Goal: Task Accomplishment & Management: Complete application form

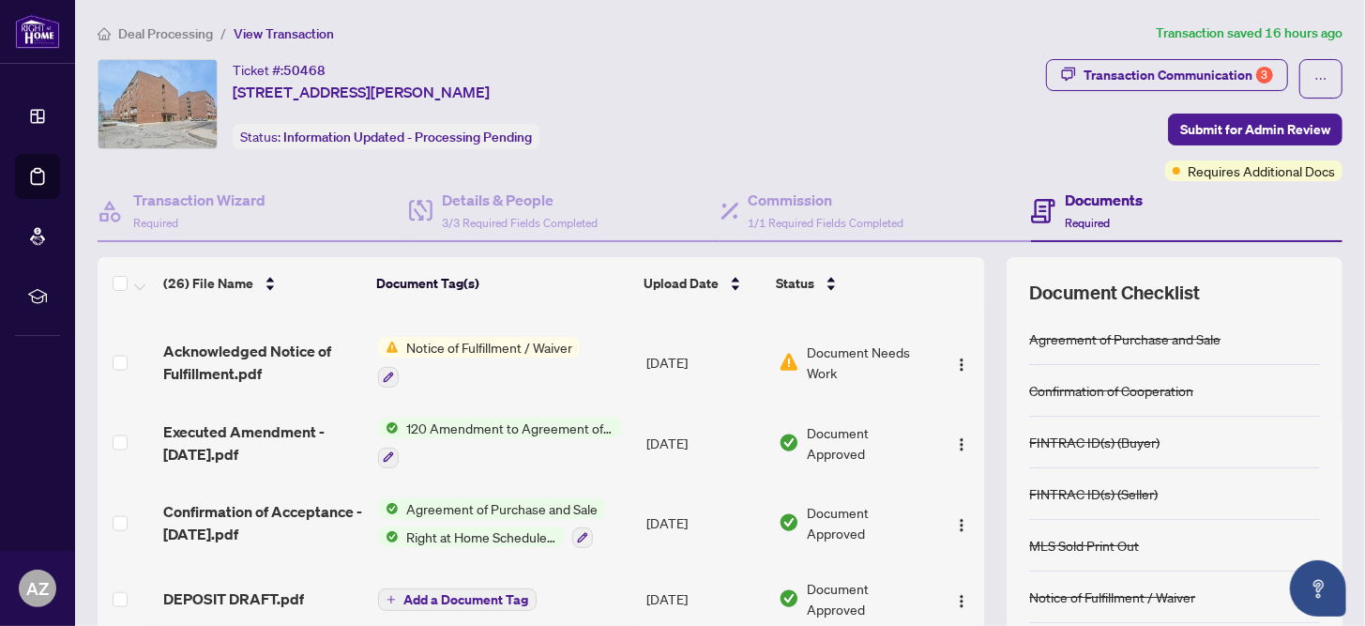
scroll to position [157, 0]
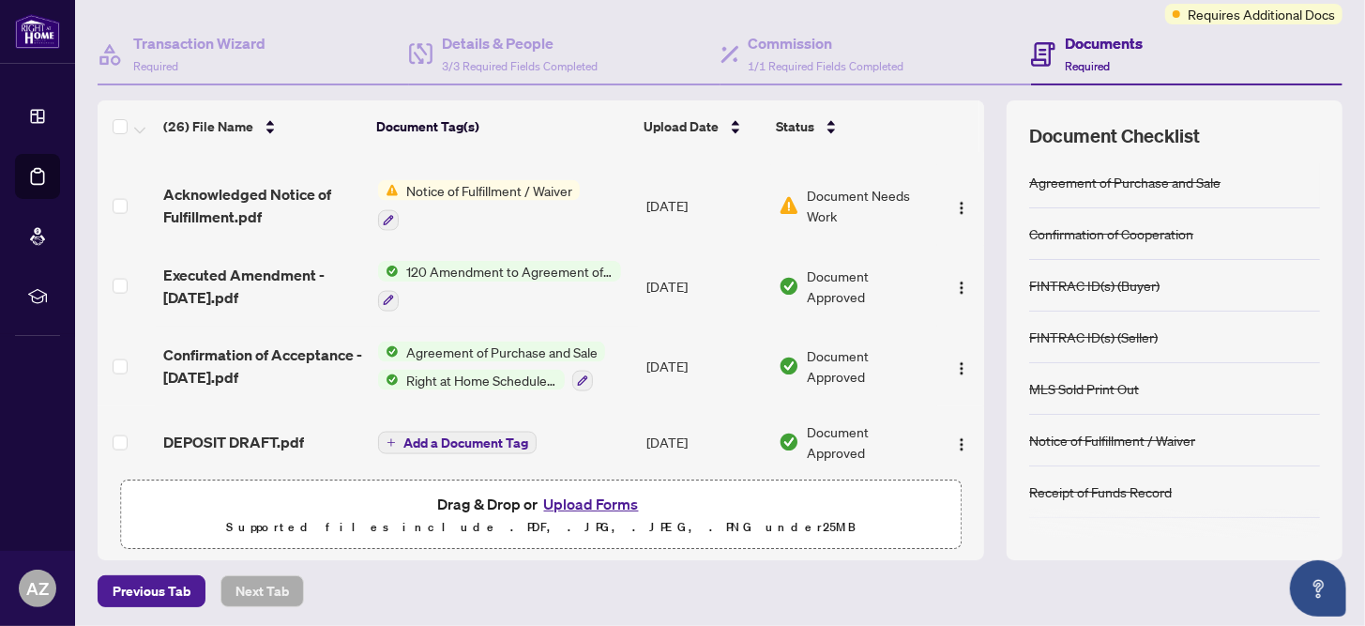
click at [589, 495] on button "Upload Forms" at bounding box center [592, 504] width 106 height 24
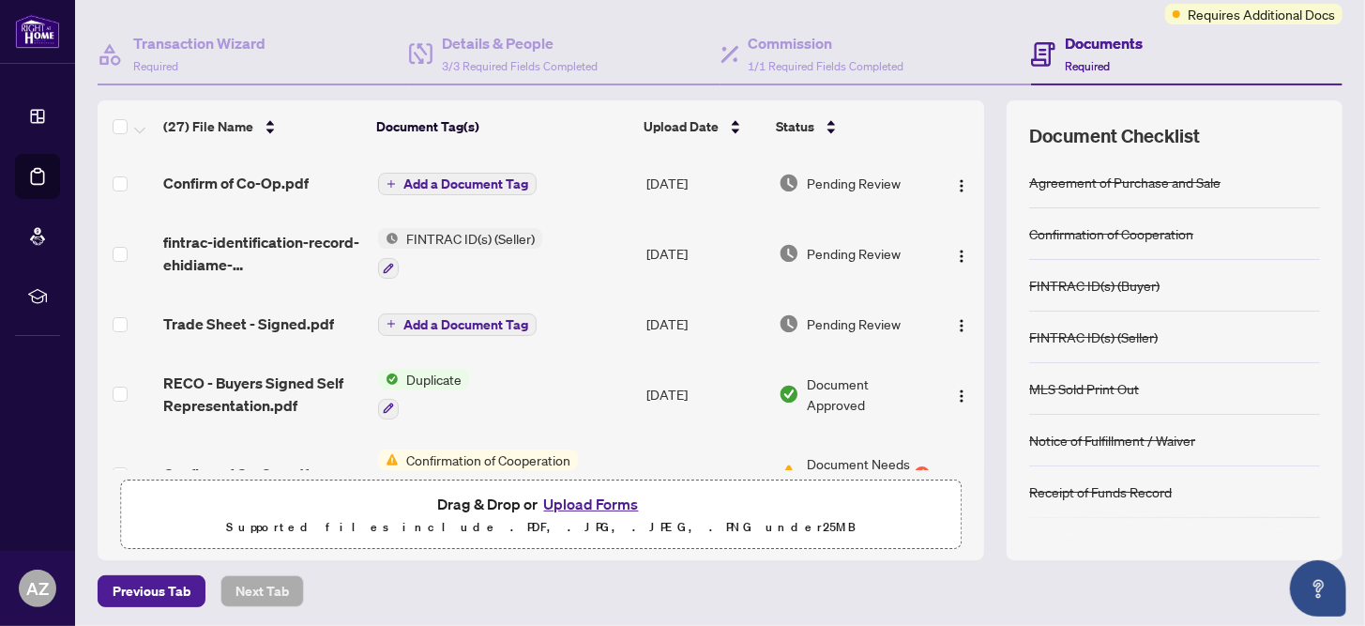
scroll to position [0, 0]
click at [462, 177] on span "Add a Document Tag" at bounding box center [465, 183] width 125 height 13
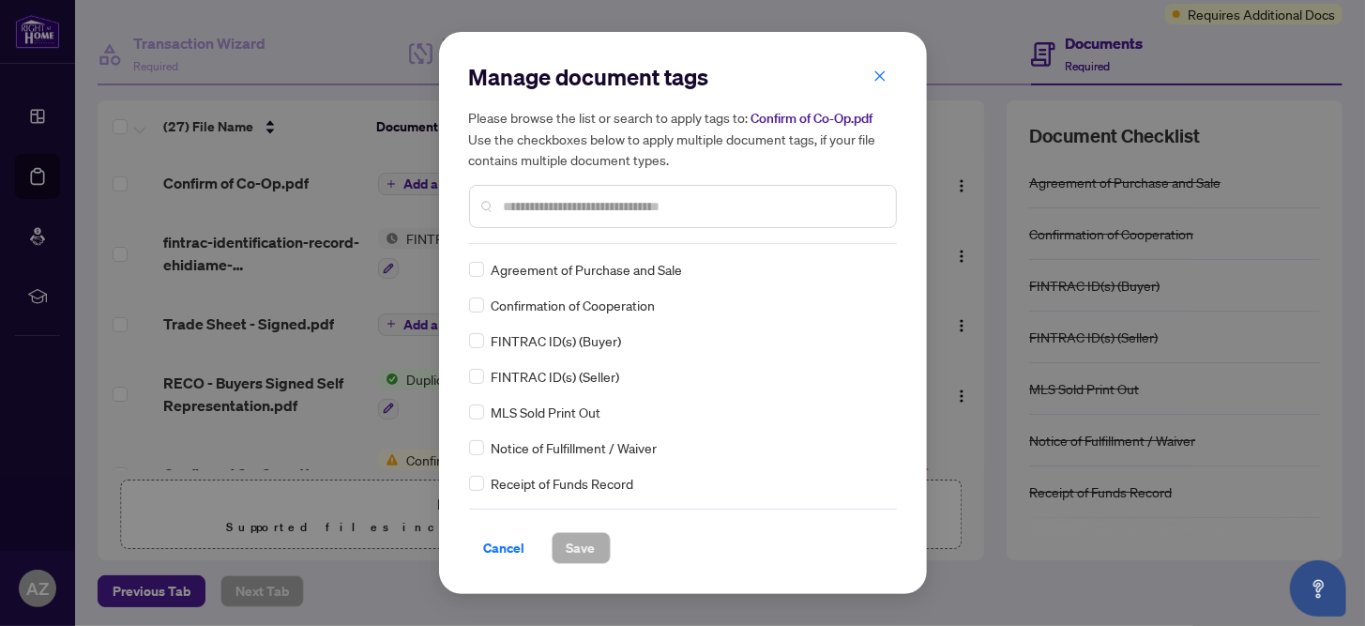
click at [582, 301] on span "Confirmation of Cooperation" at bounding box center [574, 305] width 164 height 21
click at [571, 546] on span "Save" at bounding box center [581, 548] width 29 height 30
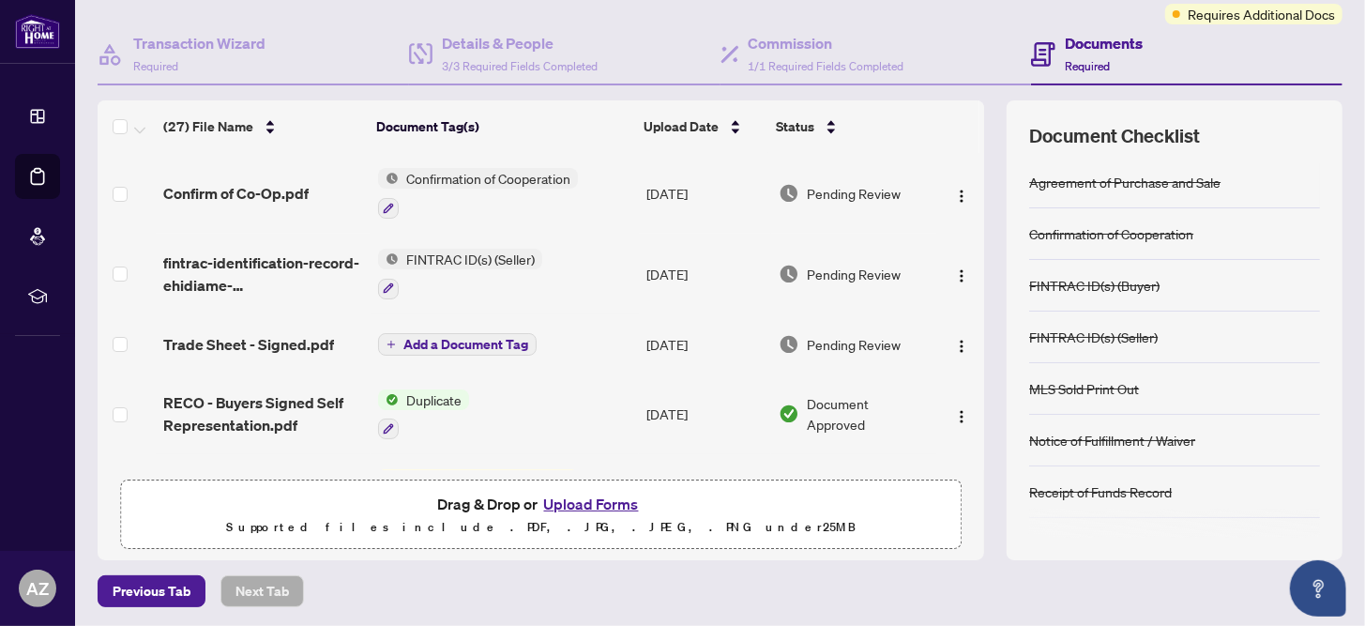
click at [504, 344] on span "Add a Document Tag" at bounding box center [465, 344] width 125 height 13
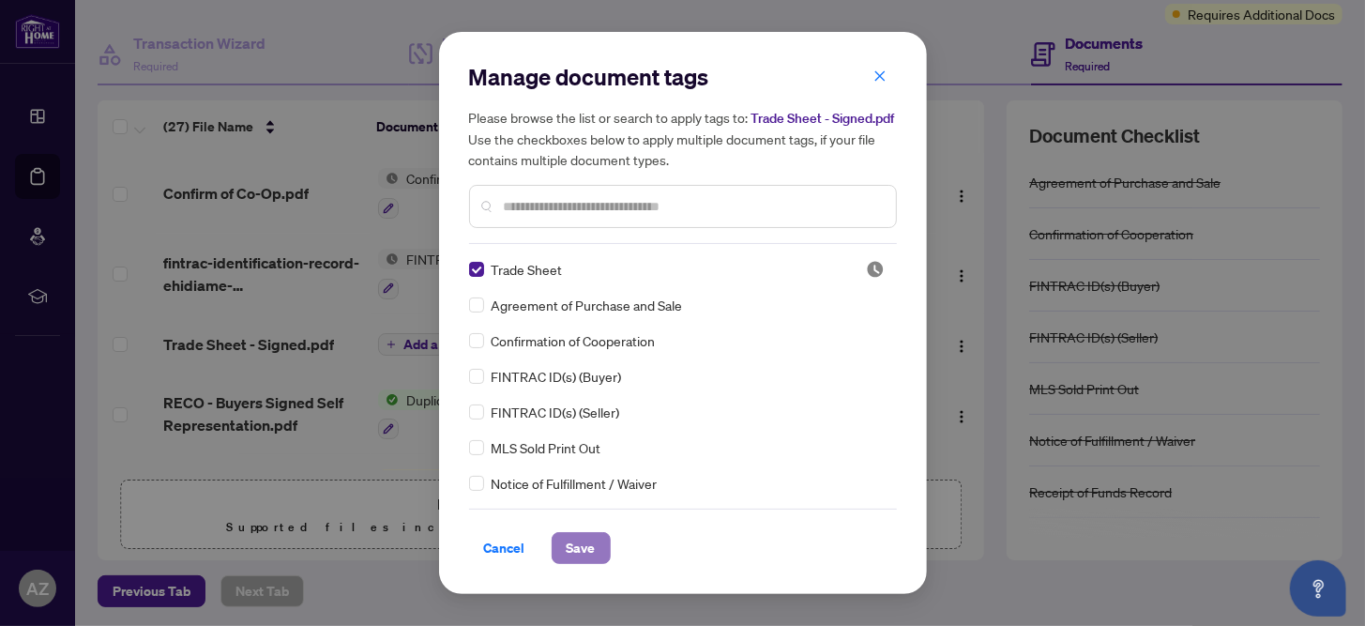
click at [580, 552] on span "Save" at bounding box center [581, 548] width 29 height 30
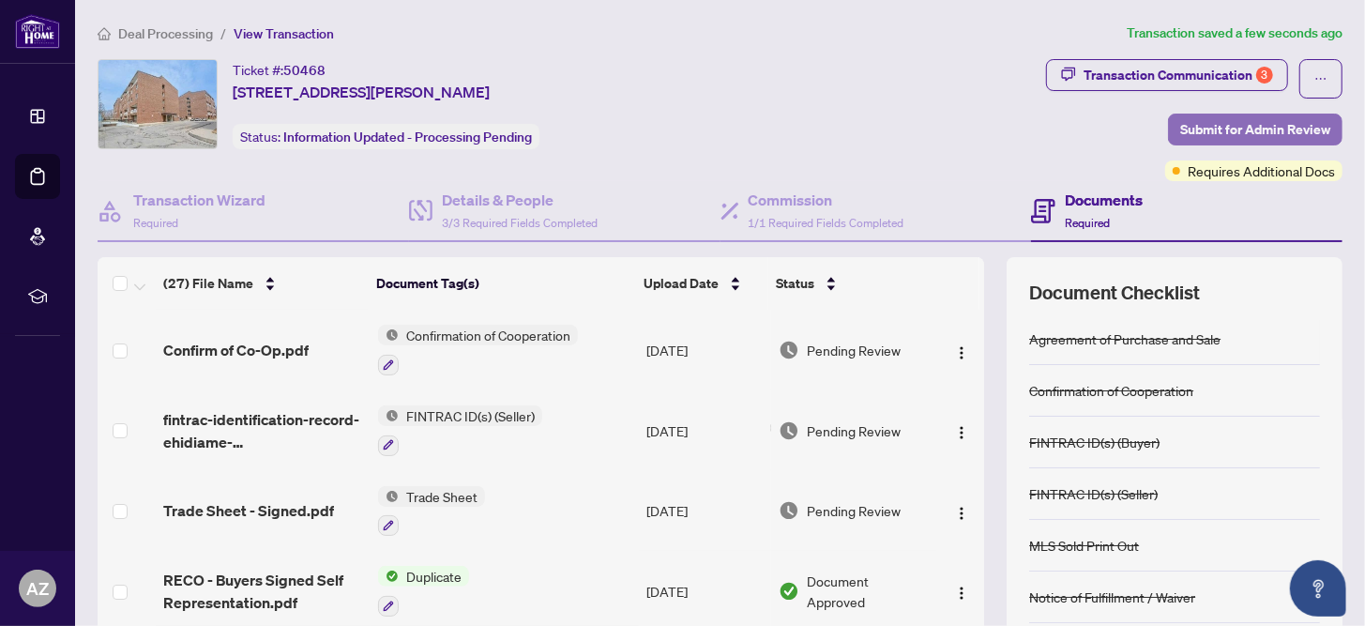
click at [1210, 121] on span "Submit for Admin Review" at bounding box center [1255, 129] width 150 height 30
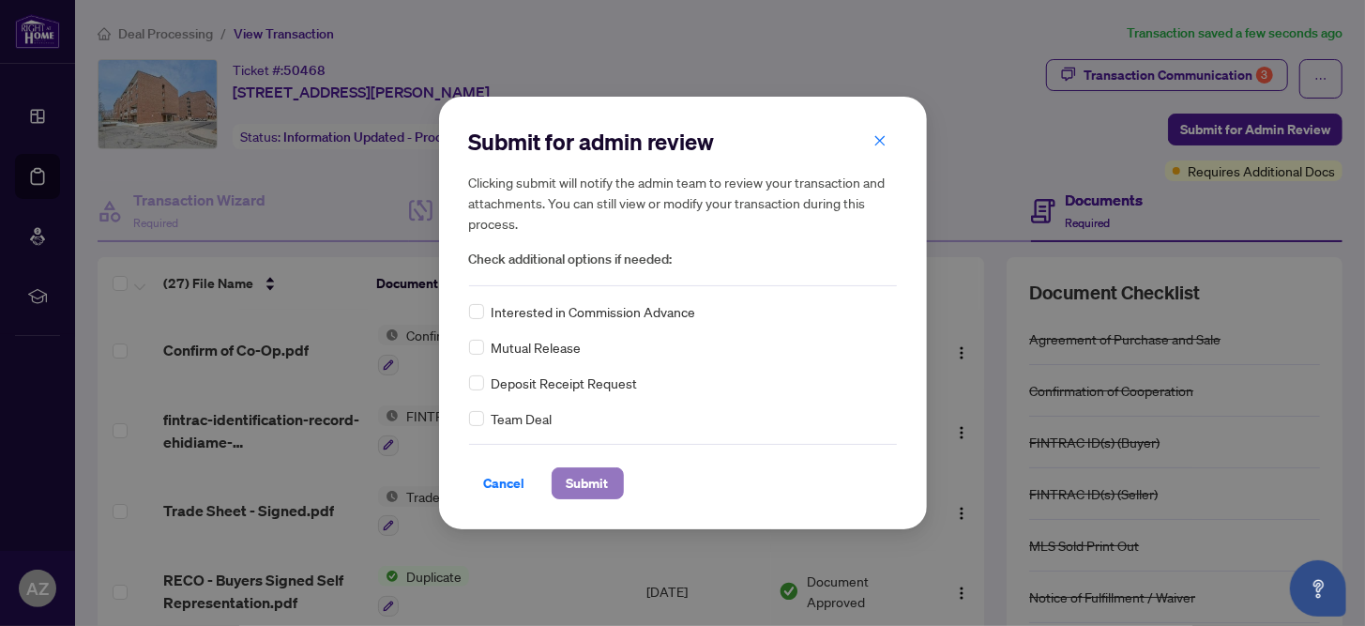
click at [582, 484] on span "Submit" at bounding box center [588, 483] width 42 height 30
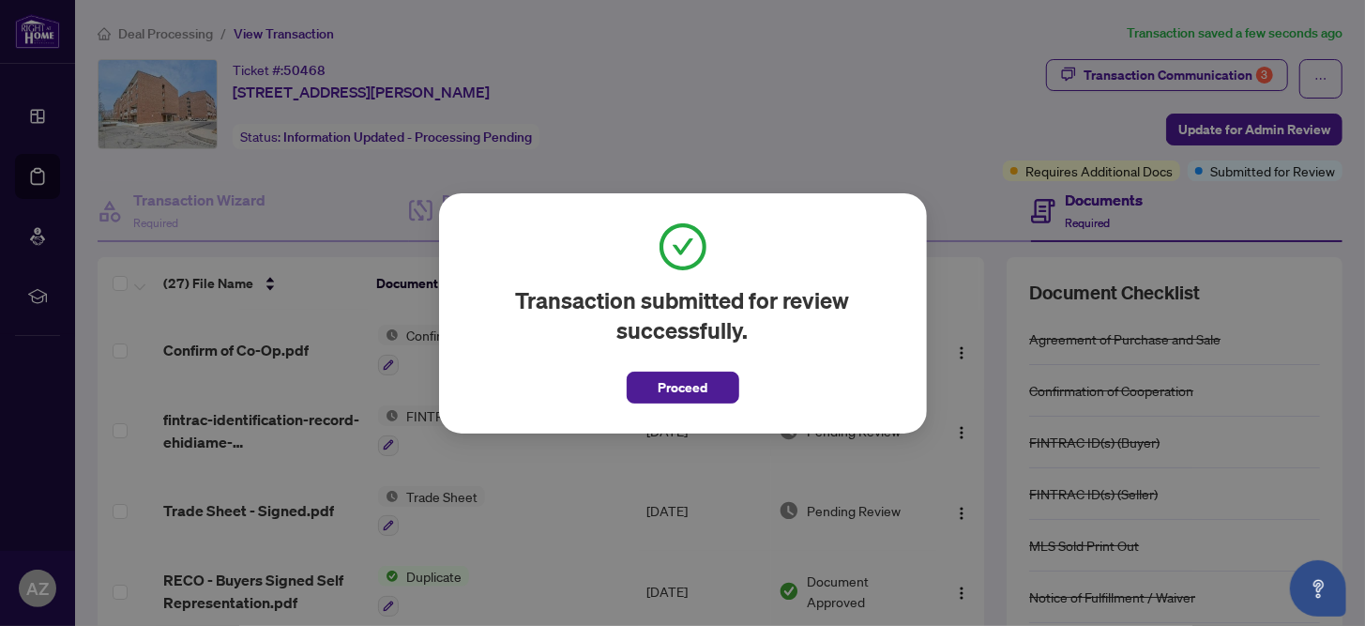
click at [1234, 132] on div "Transaction submitted for review successfully. Proceed Cancel OK" at bounding box center [682, 313] width 1365 height 626
click at [687, 379] on span "Proceed" at bounding box center [683, 388] width 50 height 30
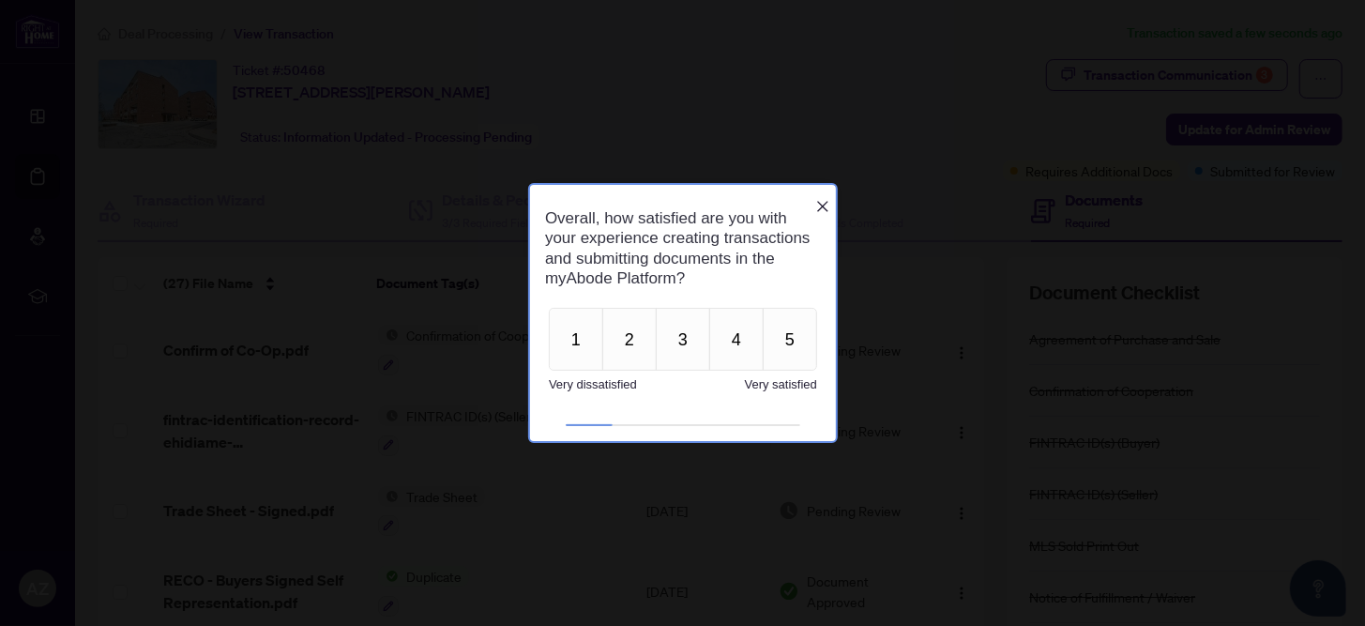
click at [1179, 70] on div at bounding box center [682, 313] width 1365 height 626
click at [821, 198] on icon "Close button" at bounding box center [821, 205] width 15 height 15
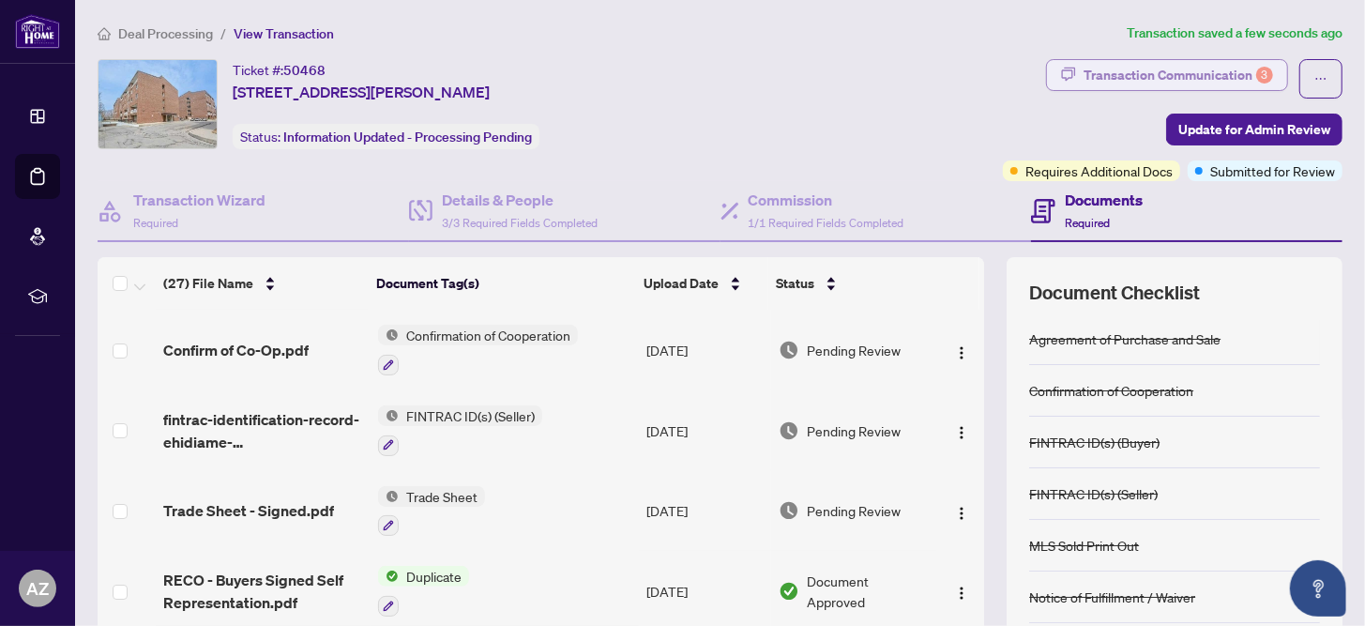
click at [1109, 73] on div "Transaction Communication 3" at bounding box center [1179, 75] width 190 height 30
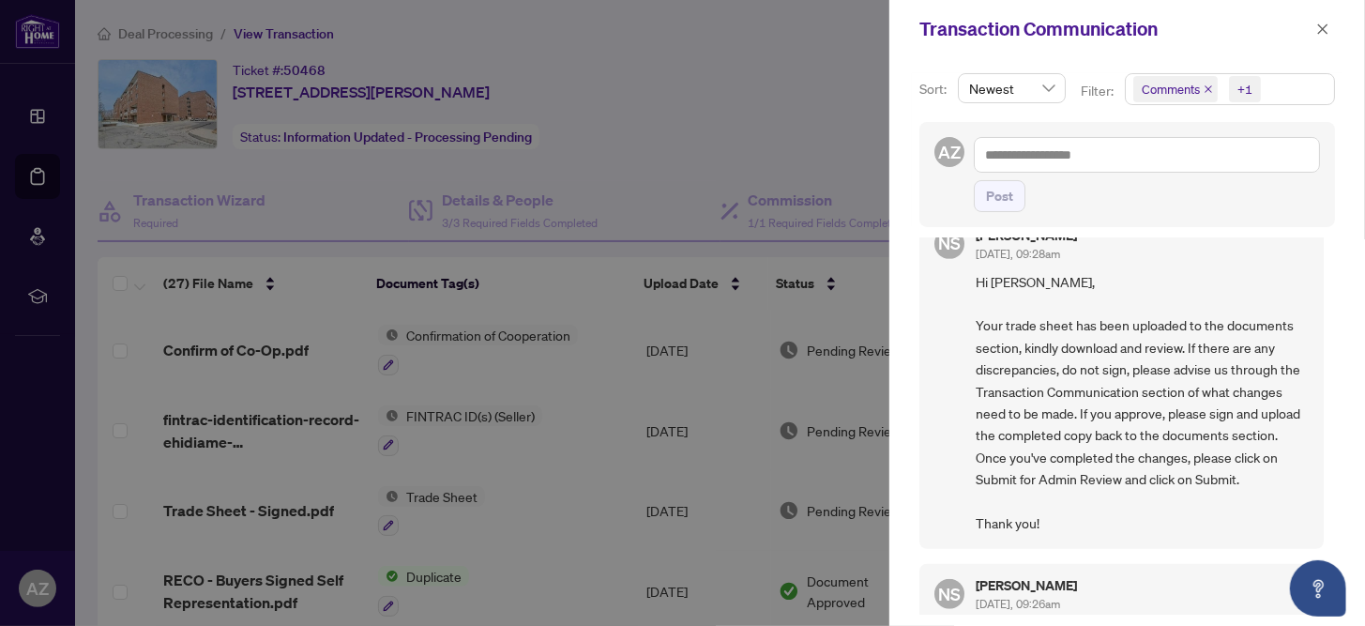
scroll to position [187, 0]
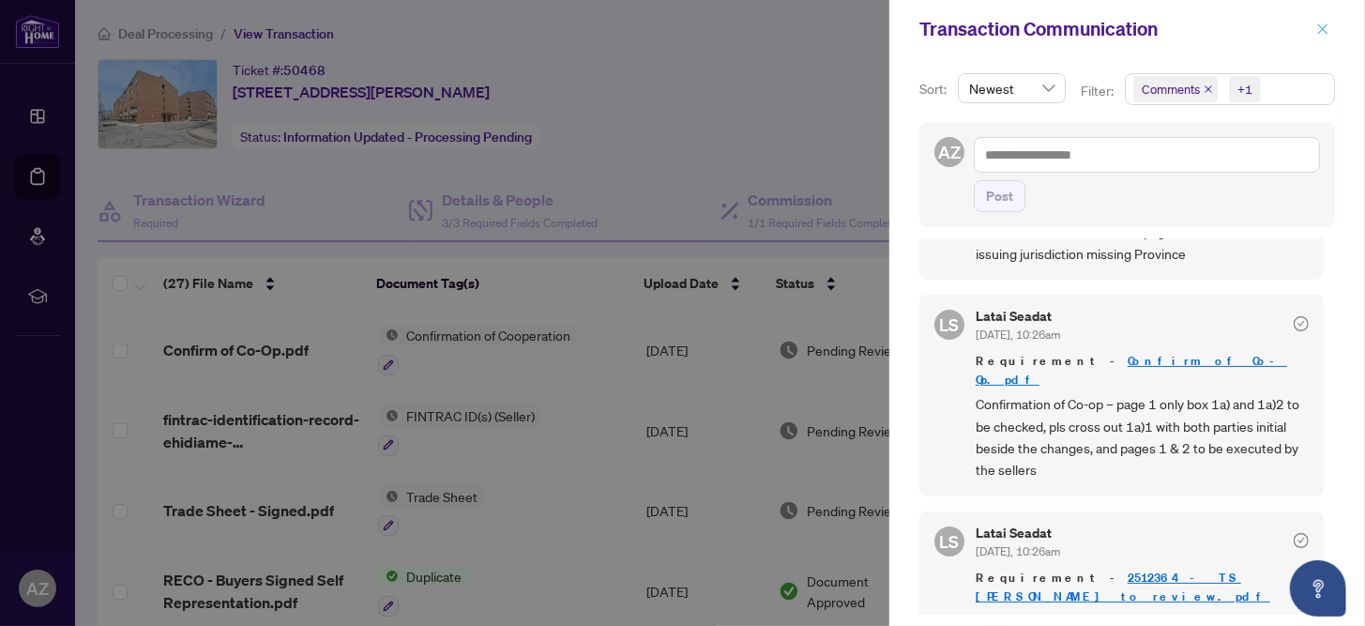
click at [1328, 27] on icon "close" at bounding box center [1323, 29] width 13 height 13
